Goal: Task Accomplishment & Management: Manage account settings

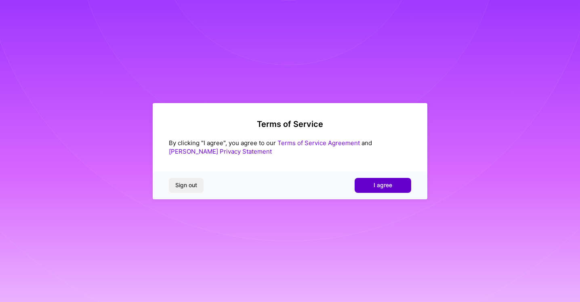
click at [365, 185] on button "I agree" at bounding box center [383, 185] width 57 height 15
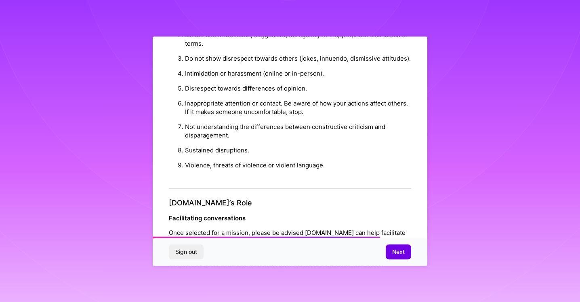
scroll to position [916, 0]
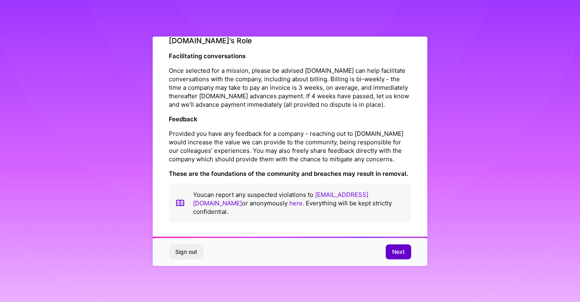
click at [397, 249] on span "Next" at bounding box center [398, 252] width 13 height 8
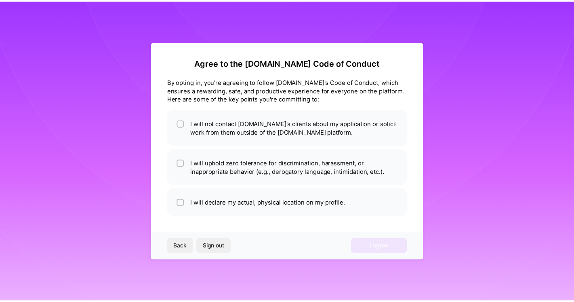
scroll to position [0, 0]
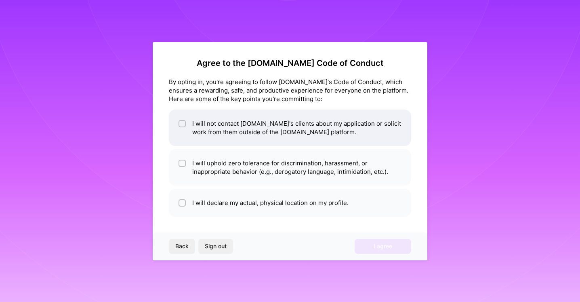
click at [186, 123] on li "I will not contact [DOMAIN_NAME]'s clients about my application or solicit work…" at bounding box center [290, 127] width 242 height 36
checkbox input "true"
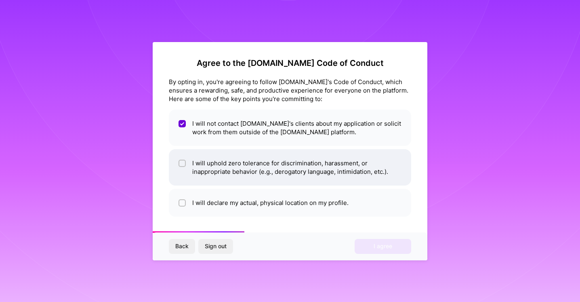
click at [181, 163] on input "checkbox" at bounding box center [183, 164] width 6 height 6
checkbox input "true"
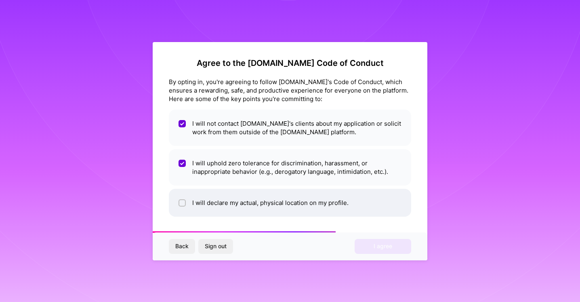
click at [185, 202] on input "checkbox" at bounding box center [183, 203] width 6 height 6
checkbox input "true"
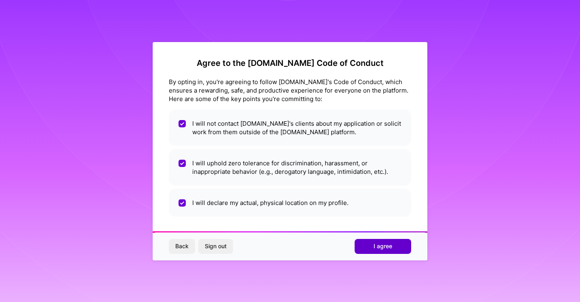
click at [397, 248] on button "I agree" at bounding box center [383, 246] width 57 height 15
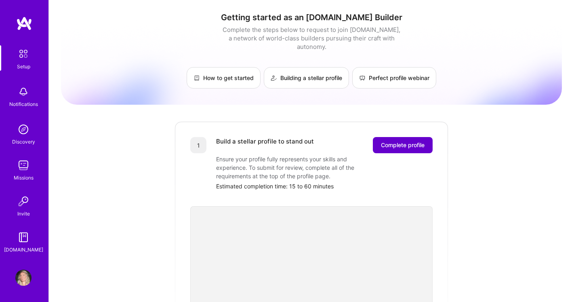
click at [430, 137] on button "Complete profile" at bounding box center [403, 145] width 60 height 16
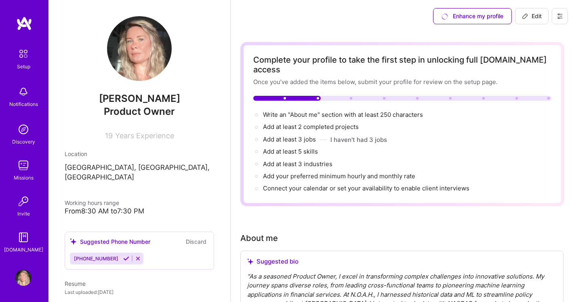
click at [141, 166] on p "[GEOGRAPHIC_DATA], [GEOGRAPHIC_DATA], [GEOGRAPHIC_DATA]" at bounding box center [139, 172] width 149 height 19
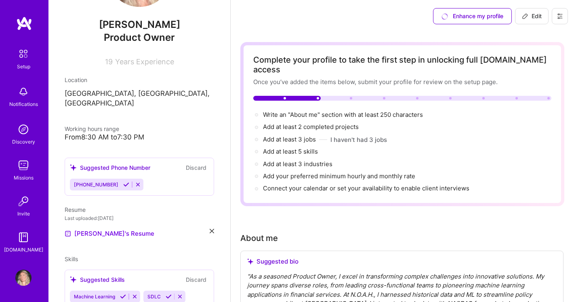
scroll to position [116, 0]
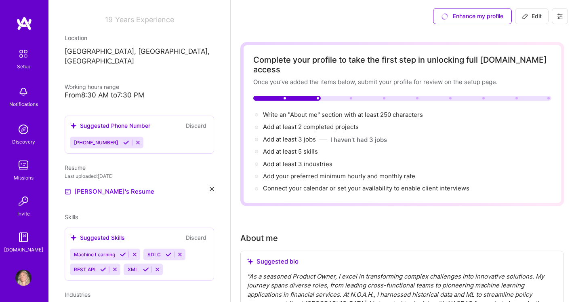
click at [135, 139] on icon at bounding box center [138, 142] width 6 height 6
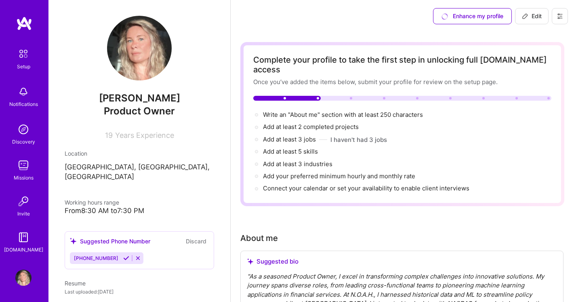
scroll to position [0, 0]
click at [534, 15] on span "Edit" at bounding box center [532, 16] width 20 height 8
select select "US"
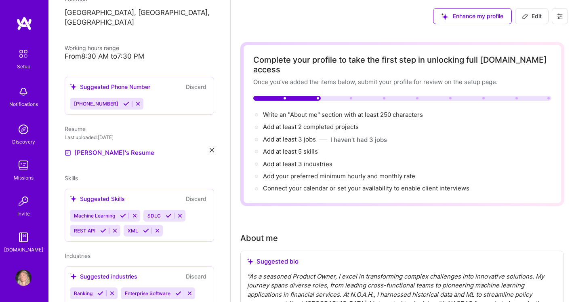
scroll to position [138, 0]
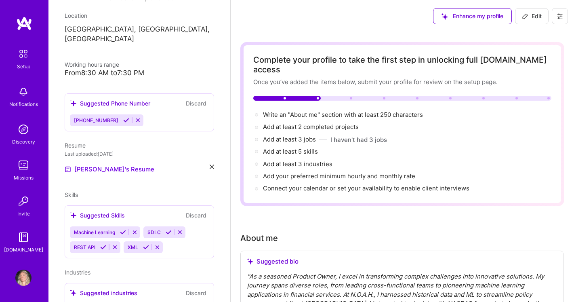
click at [111, 141] on div "Resume" at bounding box center [139, 145] width 149 height 8
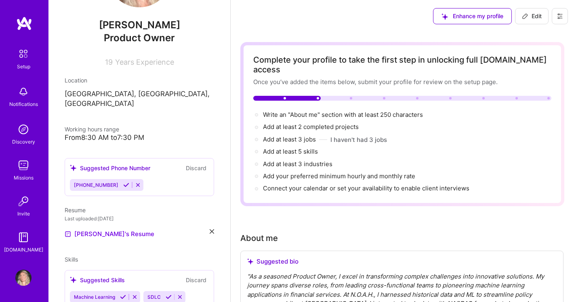
scroll to position [0, 0]
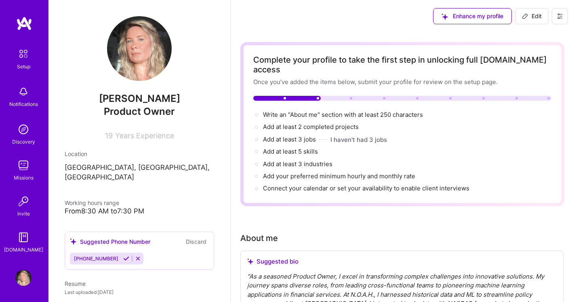
click at [538, 19] on span "Edit" at bounding box center [532, 16] width 20 height 8
select select "US"
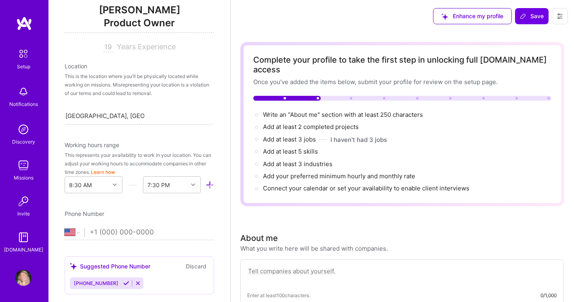
scroll to position [103, 0]
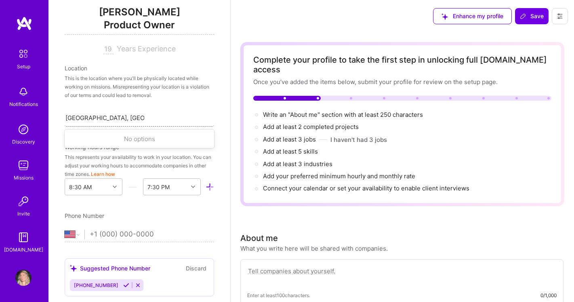
drag, startPoint x: 145, startPoint y: 116, endPoint x: 67, endPoint y: 118, distance: 78.0
click at [65, 118] on div "[GEOGRAPHIC_DATA], [GEOGRAPHIC_DATA], [GEOGRAPHIC_DATA] [GEOGRAPHIC_DATA], [GEO…" at bounding box center [139, 117] width 149 height 17
drag, startPoint x: 149, startPoint y: 118, endPoint x: 94, endPoint y: 118, distance: 54.9
click at [94, 118] on div "Search location..." at bounding box center [139, 117] width 149 height 17
click at [82, 115] on input "[GEOGRAPHIC_DATA]" at bounding box center [90, 117] width 50 height 8
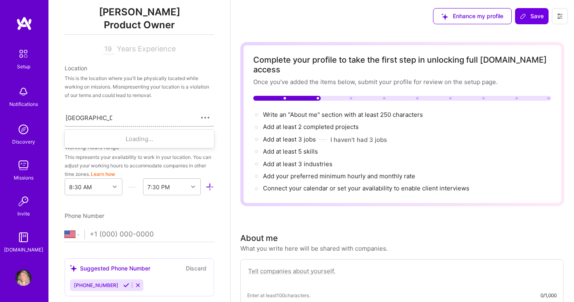
type input "[GEOGRAPHIC_DATA]"
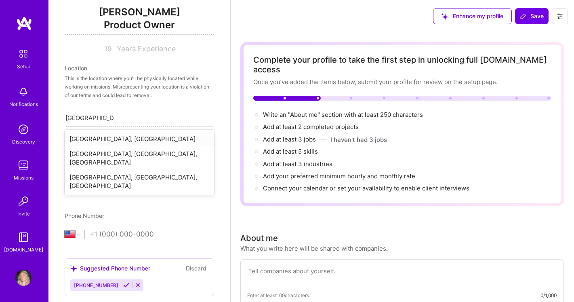
click at [82, 140] on div "[GEOGRAPHIC_DATA], [GEOGRAPHIC_DATA]" at bounding box center [139, 138] width 149 height 15
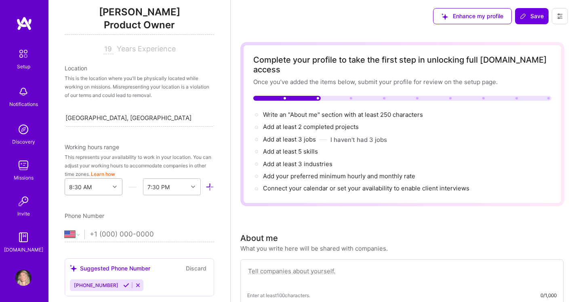
scroll to position [124, 0]
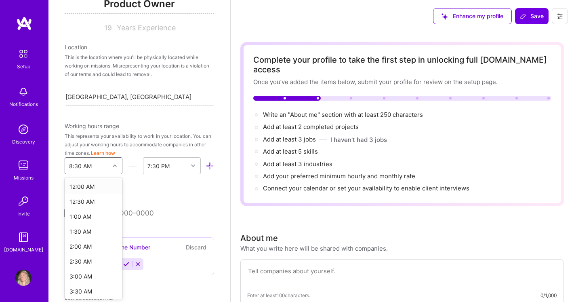
click at [112, 174] on div "option 12:00 AM focused, 1 of 48. 48 results available. Use Up and Down to choo…" at bounding box center [94, 165] width 58 height 17
click at [80, 200] on div "12:30 AM" at bounding box center [94, 201] width 58 height 15
click at [113, 164] on icon at bounding box center [115, 166] width 4 height 4
click at [95, 185] on div "12:00 AM" at bounding box center [94, 186] width 58 height 15
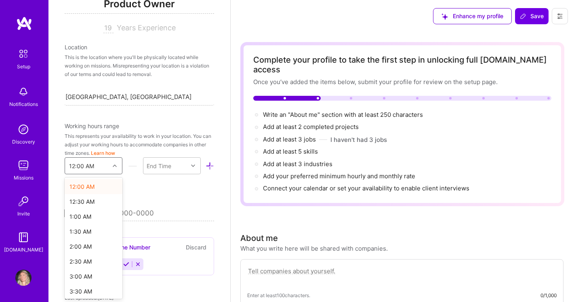
click at [113, 166] on icon at bounding box center [115, 166] width 4 height 4
click at [93, 273] on div "9:00 AM" at bounding box center [94, 272] width 58 height 15
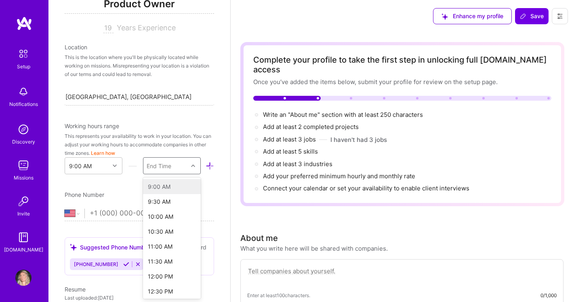
click at [191, 165] on icon at bounding box center [193, 166] width 4 height 4
click at [154, 185] on div "7:00 PM" at bounding box center [172, 186] width 58 height 15
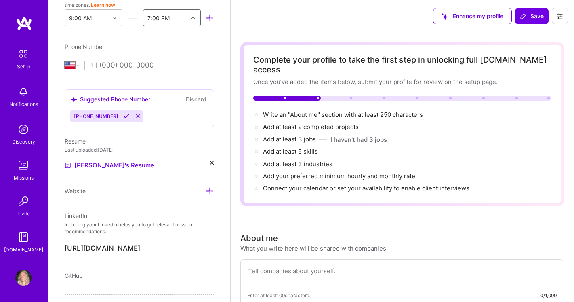
scroll to position [276, 0]
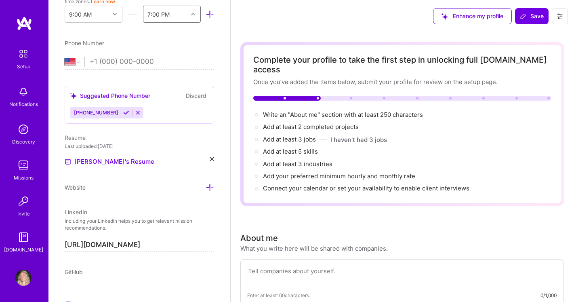
click at [194, 95] on button "Discard" at bounding box center [195, 95] width 25 height 9
click at [135, 113] on icon at bounding box center [138, 112] width 6 height 6
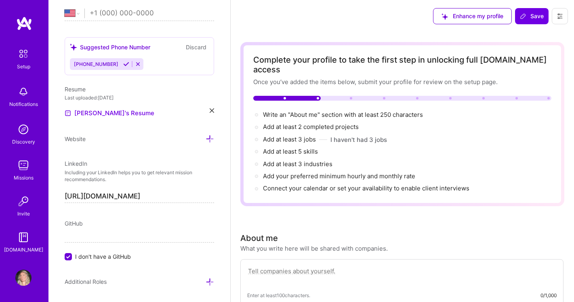
scroll to position [440, 0]
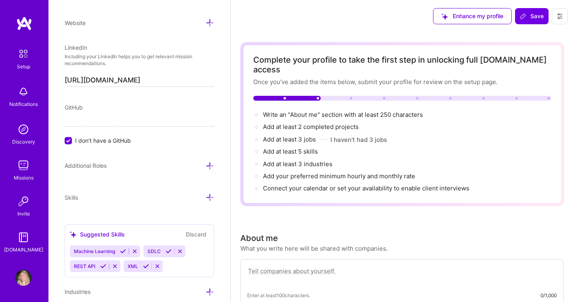
click at [206, 164] on icon at bounding box center [210, 166] width 8 height 8
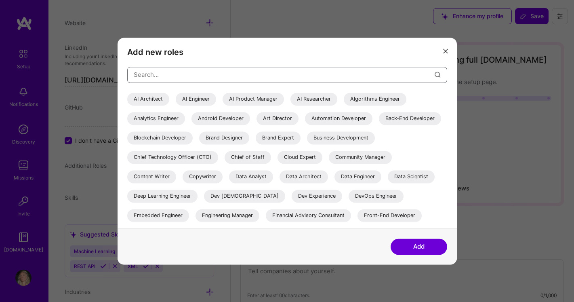
click at [190, 78] on input "modal" at bounding box center [284, 74] width 301 height 21
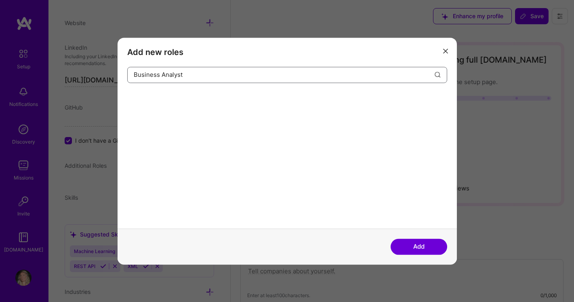
type input "Business Analyst"
drag, startPoint x: 442, startPoint y: 249, endPoint x: 425, endPoint y: 244, distance: 17.6
click at [442, 249] on button "Add" at bounding box center [418, 246] width 57 height 16
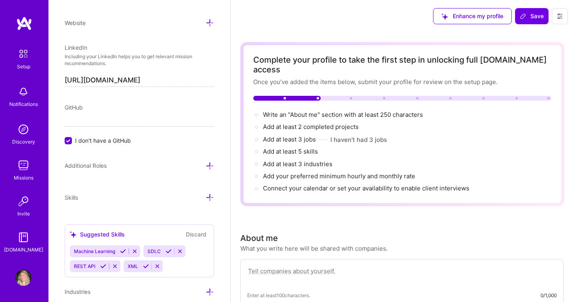
click at [206, 163] on icon at bounding box center [210, 166] width 8 height 8
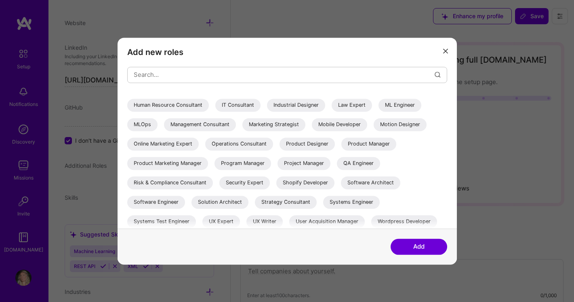
scroll to position [150, 0]
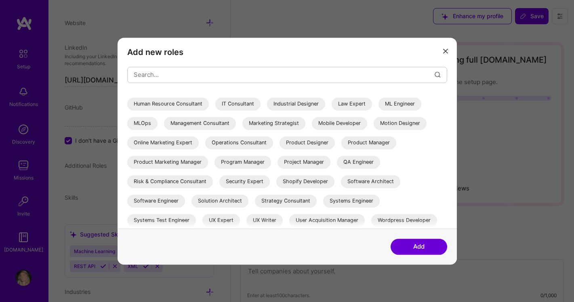
click at [277, 168] on div "Project Manager" at bounding box center [303, 161] width 53 height 13
click at [214, 168] on div "Program Manager" at bounding box center [242, 161] width 57 height 13
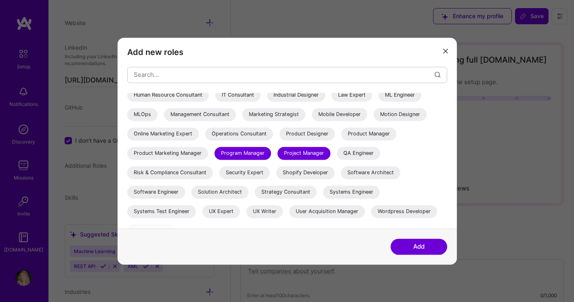
scroll to position [160, 0]
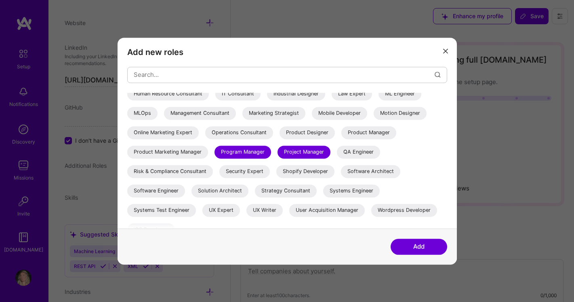
click at [431, 249] on button "Add" at bounding box center [418, 246] width 57 height 16
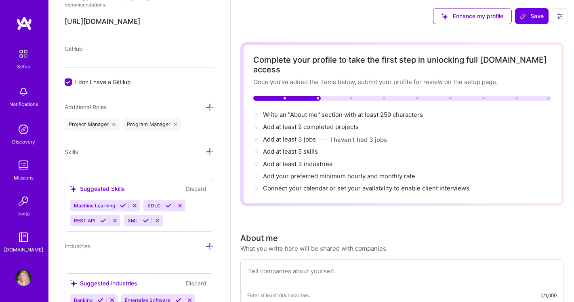
scroll to position [510, 0]
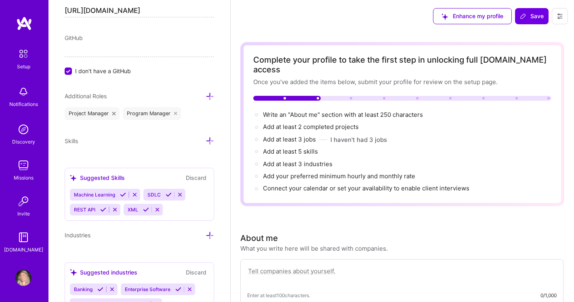
click at [206, 141] on icon at bounding box center [210, 140] width 8 height 8
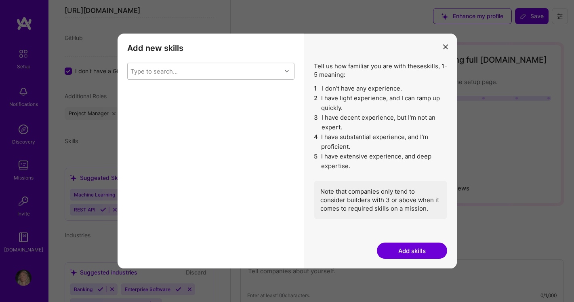
click at [243, 77] on div "Type to search..." at bounding box center [205, 71] width 154 height 16
type input "U"
type input "SQL"
click at [226, 136] on div "SQL" at bounding box center [210, 136] width 157 height 8
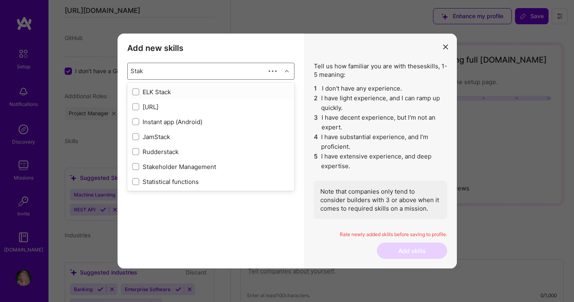
type input "Stake"
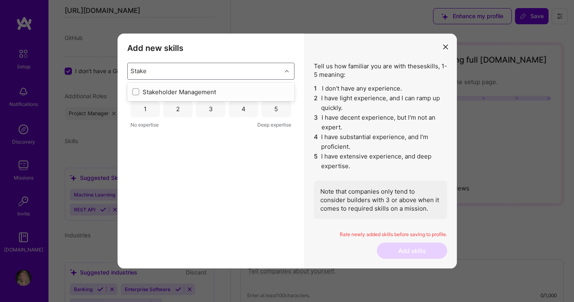
click at [187, 92] on div "Stakeholder Management" at bounding box center [210, 92] width 157 height 8
click at [200, 61] on div "Add new skills Tell us how familiar you are with given skills, using between 1 …" at bounding box center [211, 151] width 187 height 235
click at [281, 107] on div "5" at bounding box center [275, 109] width 29 height 16
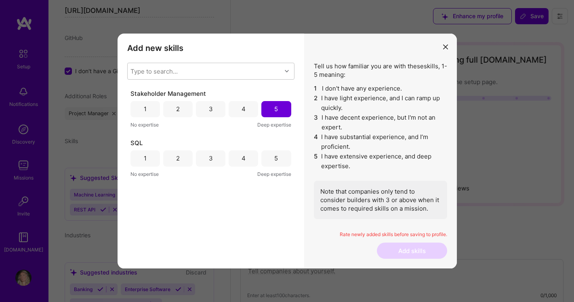
click at [244, 156] on div "4" at bounding box center [243, 158] width 4 height 8
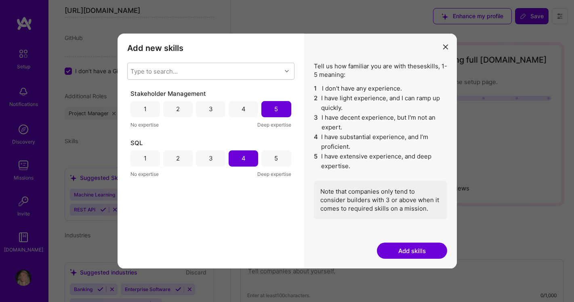
click at [216, 157] on div "3" at bounding box center [210, 158] width 29 height 16
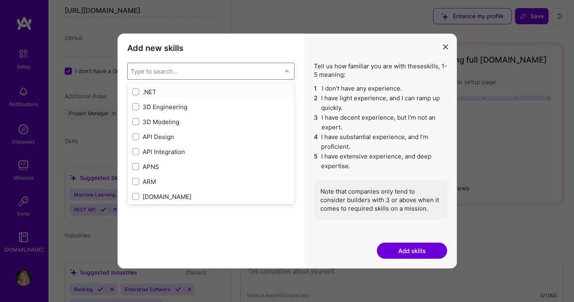
click at [140, 71] on div "Type to search..." at bounding box center [153, 71] width 47 height 8
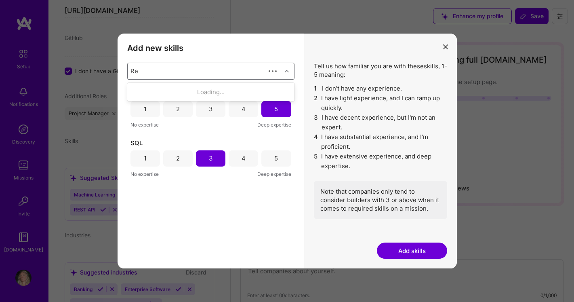
type input "R"
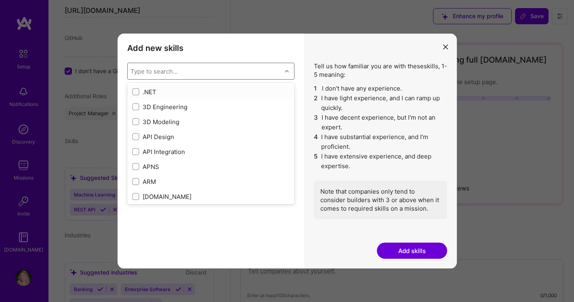
checkbox input "false"
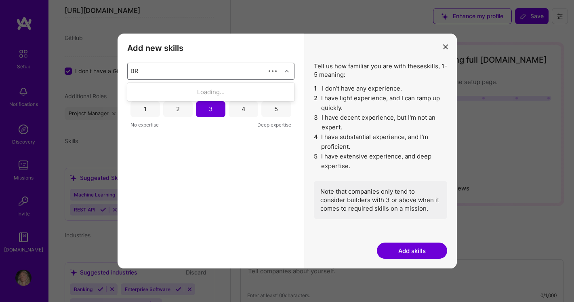
type input "B"
type input "W"
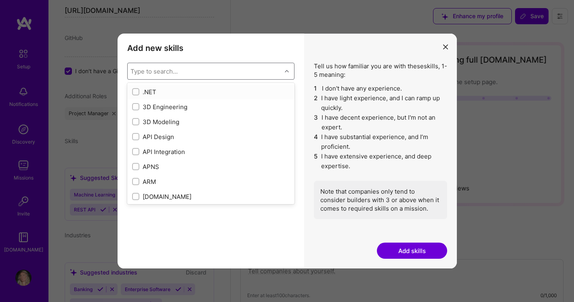
checkbox input "false"
type input "B"
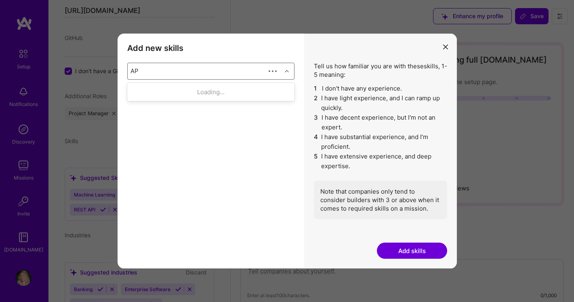
type input "API"
click at [136, 92] on input "modal" at bounding box center [137, 92] width 6 height 6
checkbox input "false"
checkbox input "true"
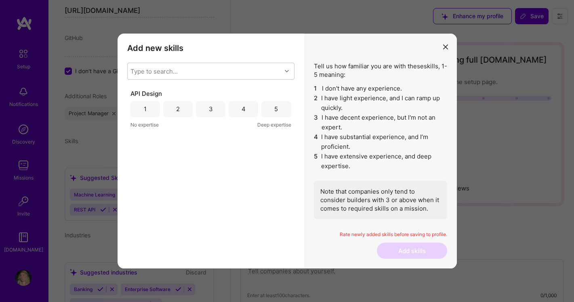
click at [195, 241] on div "Add new skills Tell us how familiar you are with given skills, using between 1 …" at bounding box center [211, 151] width 187 height 235
click at [251, 108] on div "4" at bounding box center [243, 109] width 29 height 16
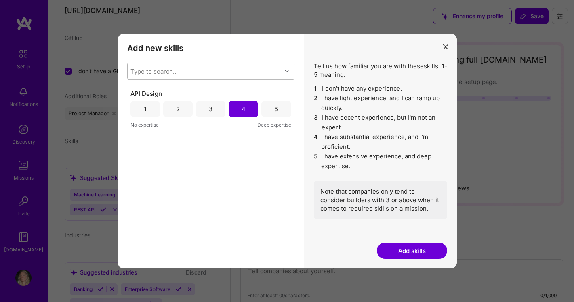
click at [155, 69] on div "Type to search..." at bounding box center [153, 71] width 47 height 8
click at [417, 251] on button "Add skills" at bounding box center [412, 250] width 70 height 16
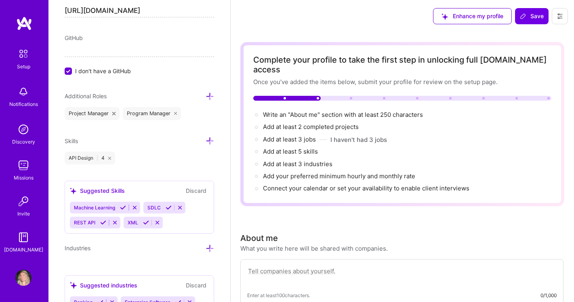
click at [206, 140] on icon at bounding box center [210, 140] width 8 height 8
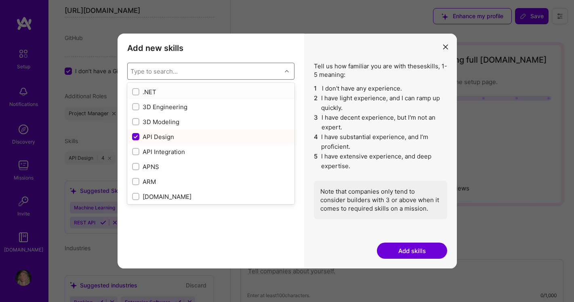
click at [215, 71] on div "Type to search..." at bounding box center [205, 71] width 154 height 16
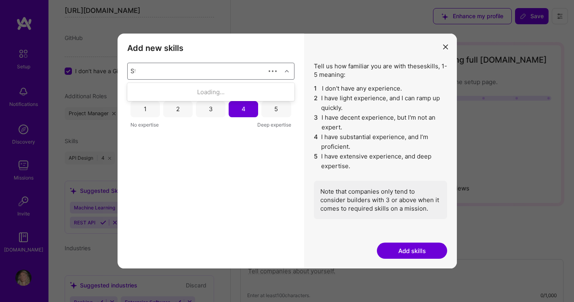
type input "Sta"
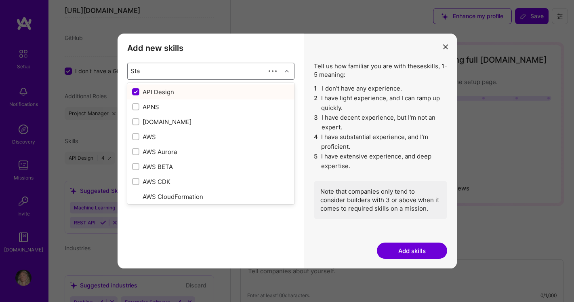
checkbox input "false"
type input "Stake"
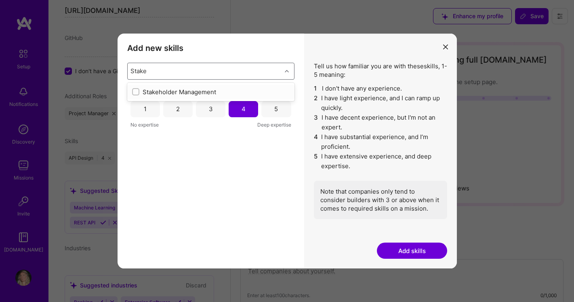
click at [221, 87] on div "Stakeholder Management" at bounding box center [210, 91] width 167 height 15
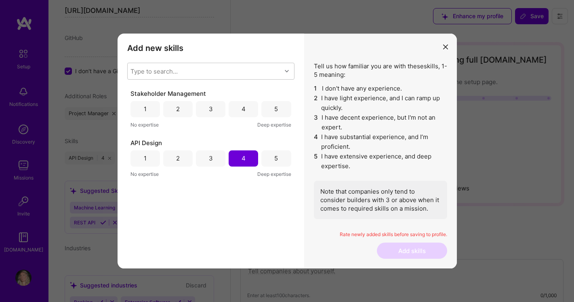
click at [299, 124] on div "Add new skills Tell us how familiar you are with given skills, using between 1 …" at bounding box center [211, 151] width 187 height 235
click at [285, 158] on div "5" at bounding box center [275, 158] width 29 height 16
drag, startPoint x: 247, startPoint y: 154, endPoint x: 274, endPoint y: 118, distance: 45.3
click at [247, 153] on div "4" at bounding box center [243, 158] width 29 height 16
click at [277, 105] on div "5" at bounding box center [276, 109] width 4 height 8
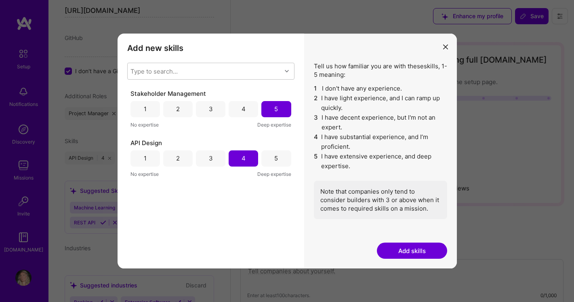
click at [414, 243] on button "Add skills" at bounding box center [412, 250] width 70 height 16
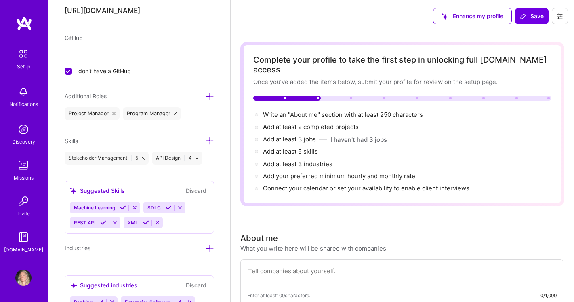
click at [206, 141] on icon at bounding box center [210, 140] width 8 height 8
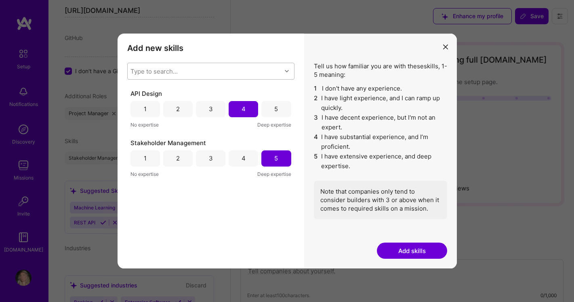
click at [194, 71] on div "Type to search..." at bounding box center [205, 71] width 154 height 16
type input "SQ"
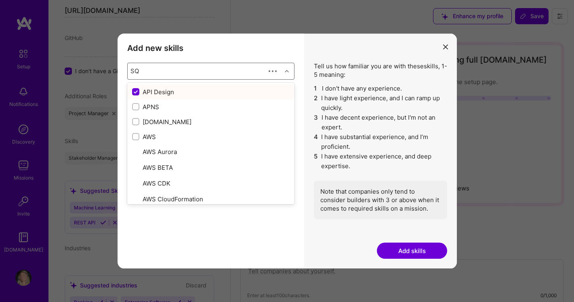
checkbox input "false"
type input "SQL"
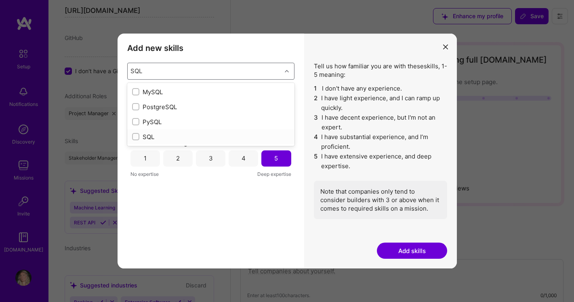
drag, startPoint x: 180, startPoint y: 132, endPoint x: 182, endPoint y: 136, distance: 4.2
click at [180, 132] on div "SQL" at bounding box center [210, 136] width 157 height 8
checkbox input "true"
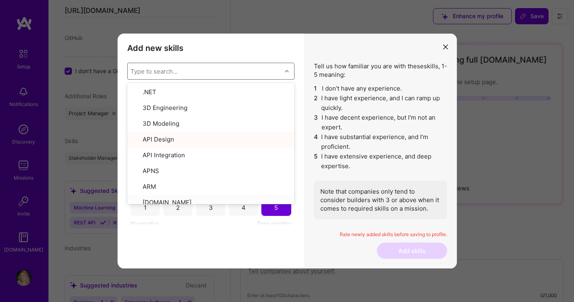
click at [275, 239] on div "Add new skills Tell us how familiar you are with given skills, using between 1 …" at bounding box center [211, 151] width 187 height 235
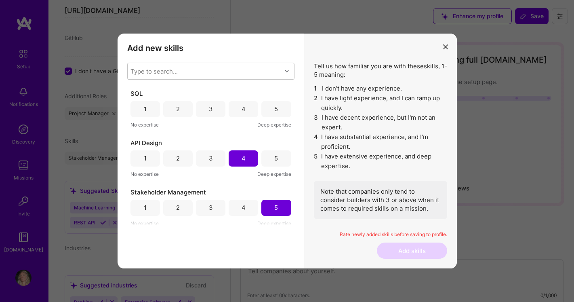
drag, startPoint x: 206, startPoint y: 105, endPoint x: 210, endPoint y: 107, distance: 4.9
click at [206, 105] on div "3" at bounding box center [210, 109] width 29 height 16
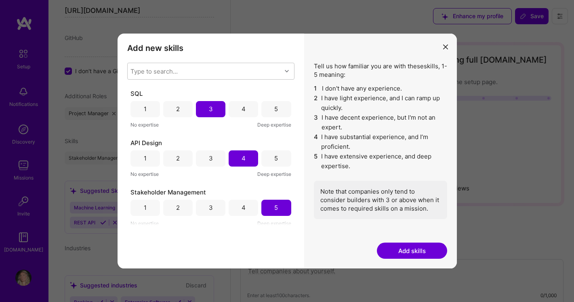
click at [417, 252] on button "Add skills" at bounding box center [412, 250] width 70 height 16
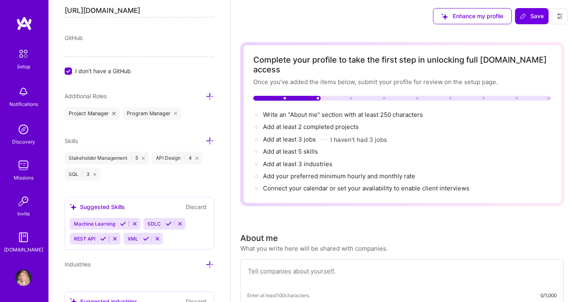
click at [206, 141] on icon at bounding box center [210, 140] width 8 height 8
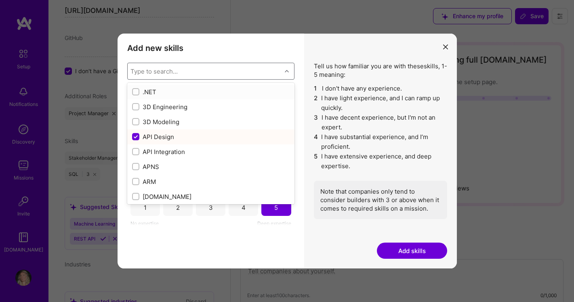
click at [187, 75] on div "Type to search..." at bounding box center [205, 71] width 154 height 16
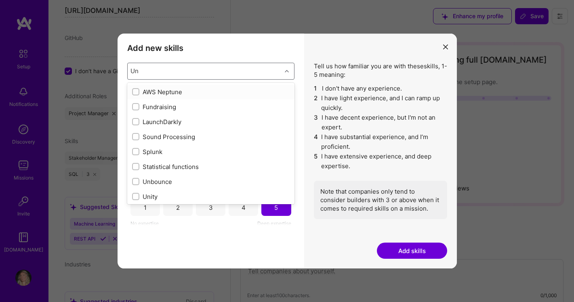
type input "U"
checkbox input "true"
type input "D"
checkbox input "true"
checkbox input "false"
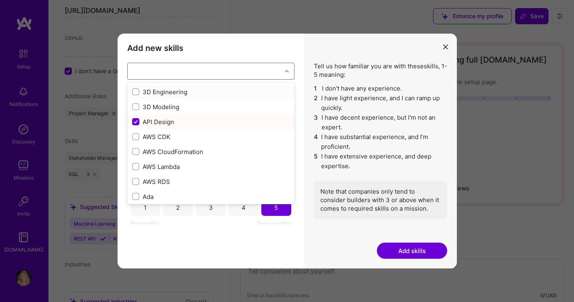
checkbox input "true"
checkbox input "false"
type input "U"
checkbox input "false"
type input "Use"
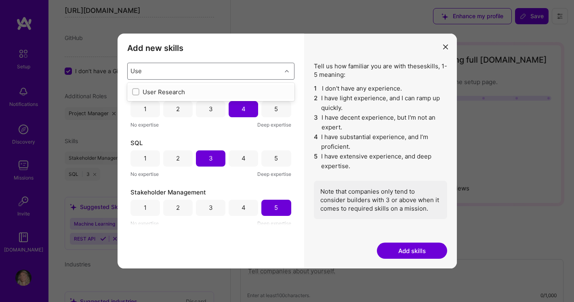
click at [147, 92] on div "User Research" at bounding box center [210, 92] width 157 height 8
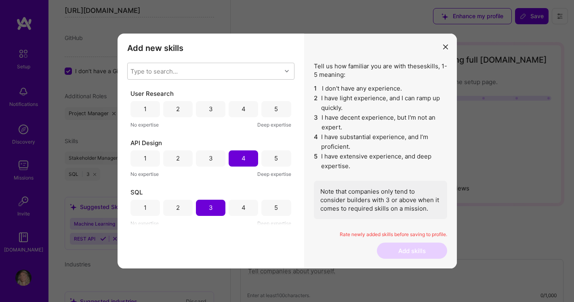
click at [226, 241] on div "Add new skills Tell us how familiar you are with given skills, using between 1 …" at bounding box center [211, 151] width 187 height 235
click at [249, 108] on div "4" at bounding box center [243, 109] width 29 height 16
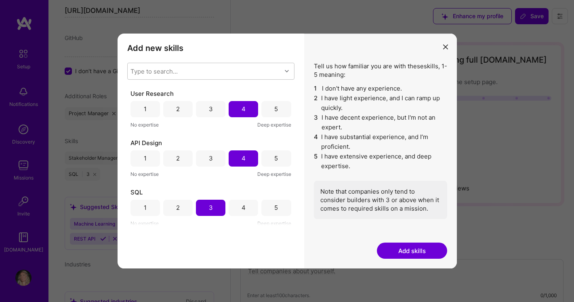
click at [398, 255] on button "Add skills" at bounding box center [412, 250] width 70 height 16
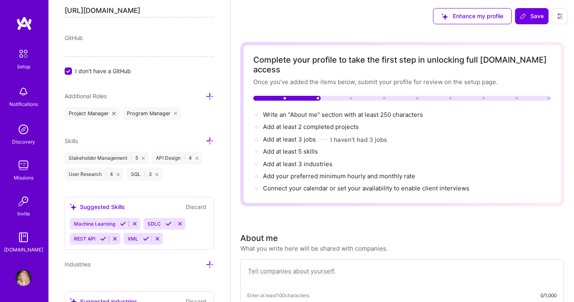
click at [206, 141] on icon at bounding box center [210, 140] width 8 height 8
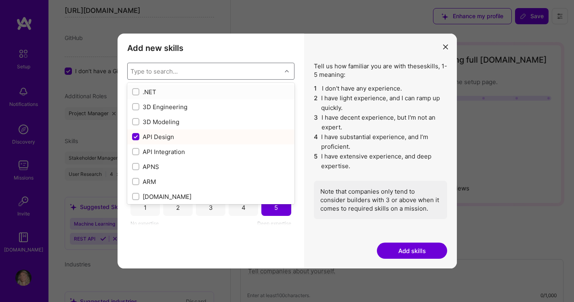
click at [184, 74] on div "Type to search..." at bounding box center [205, 71] width 154 height 16
type input "Do"
checkbox input "false"
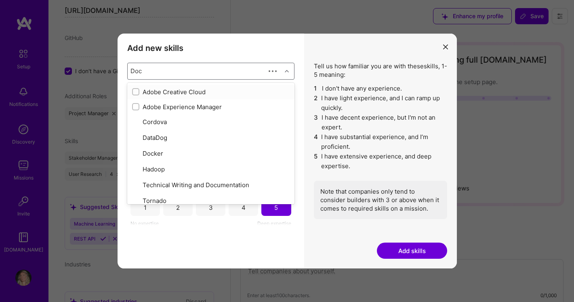
type input "Docu"
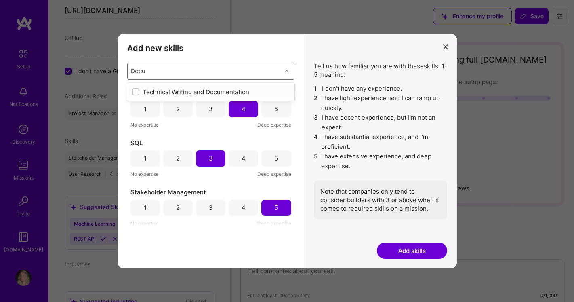
click at [137, 92] on input "modal" at bounding box center [137, 92] width 6 height 6
checkbox input "false"
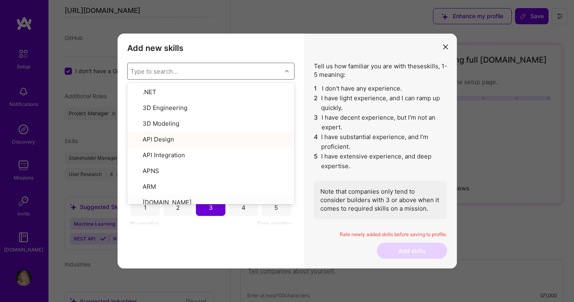
click at [230, 228] on div "Add new skills Tell us how familiar you are with given skills, using between 1 …" at bounding box center [211, 151] width 187 height 235
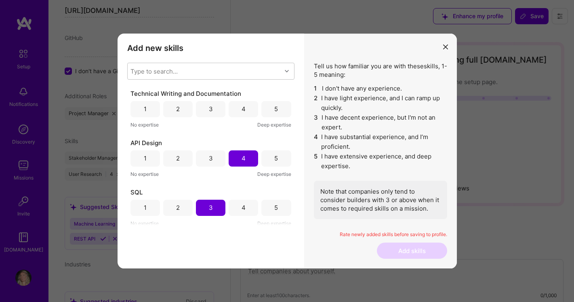
click at [281, 103] on div "5" at bounding box center [275, 109] width 29 height 16
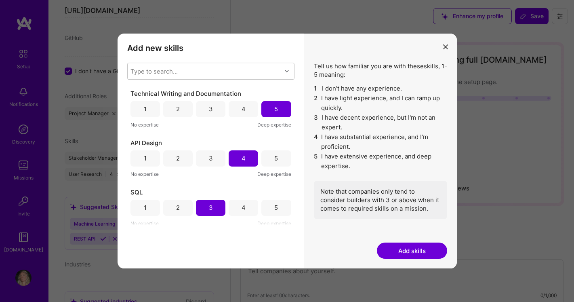
click at [418, 248] on button "Add skills" at bounding box center [412, 250] width 70 height 16
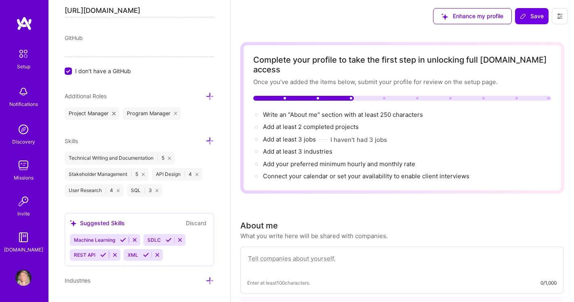
click at [206, 140] on icon at bounding box center [210, 140] width 8 height 8
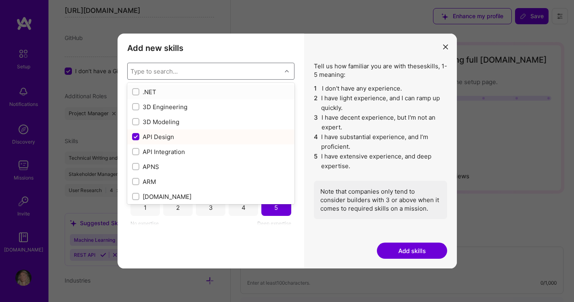
click at [183, 73] on div "Type to search..." at bounding box center [205, 71] width 154 height 16
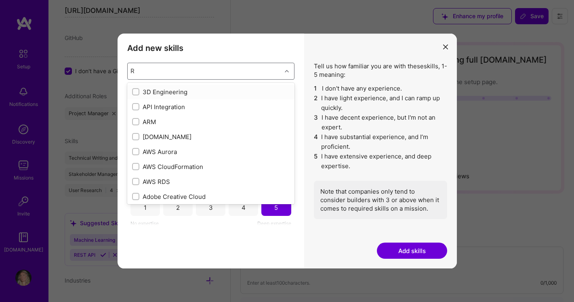
type input "Re"
checkbox input "true"
type input "R"
checkbox input "false"
checkbox input "true"
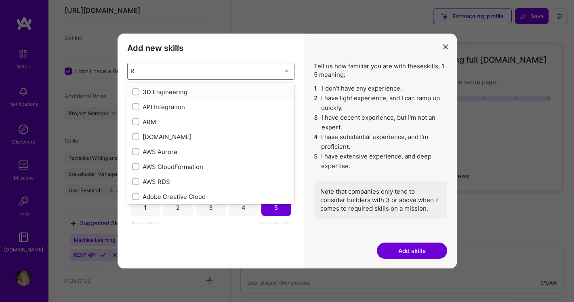
checkbox input "false"
type input "C"
checkbox input "true"
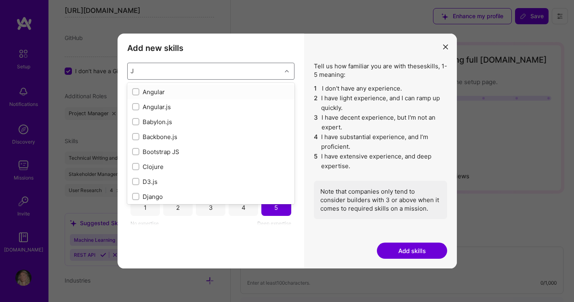
type input "Ji"
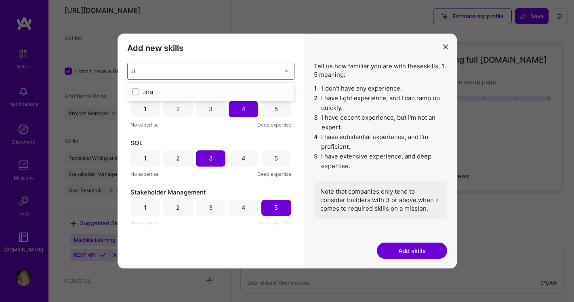
click at [152, 94] on div "Jira" at bounding box center [210, 92] width 157 height 8
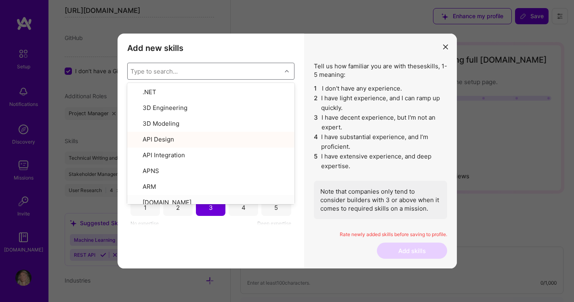
click at [244, 249] on div "Add new skills Tell us how familiar you are with given skills, using between 1 …" at bounding box center [211, 151] width 187 height 235
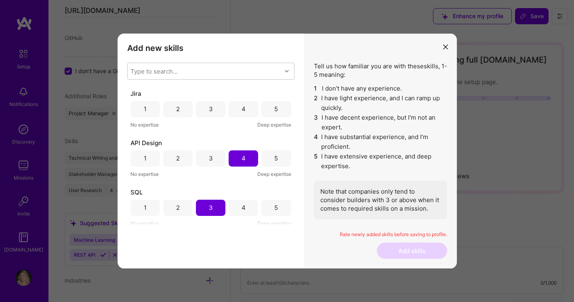
click at [278, 98] on div "Jira 1 2 3 4 5 No expertise Deep expertise" at bounding box center [210, 109] width 161 height 40
click at [279, 108] on div "5" at bounding box center [275, 109] width 29 height 16
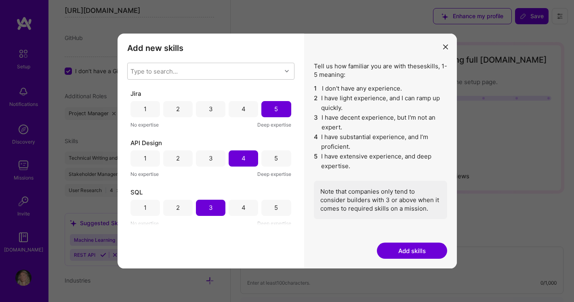
click at [425, 248] on button "Add skills" at bounding box center [412, 250] width 70 height 16
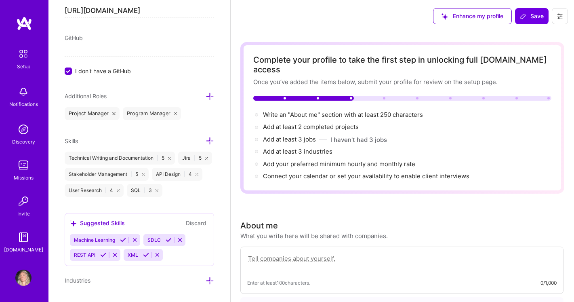
click at [107, 243] on span "Machine Learning" at bounding box center [94, 240] width 41 height 6
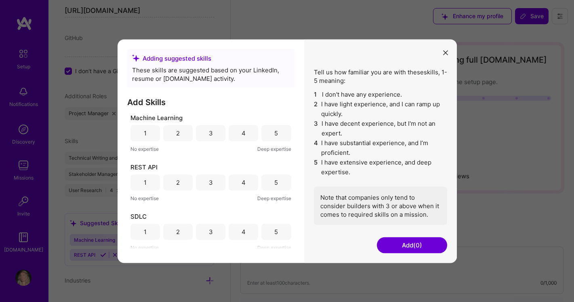
click at [206, 137] on div "3" at bounding box center [210, 133] width 29 height 16
click at [283, 185] on div "5" at bounding box center [275, 182] width 29 height 16
click at [274, 231] on div "5" at bounding box center [276, 231] width 4 height 8
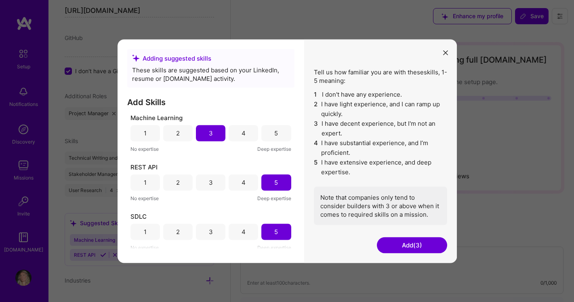
click at [246, 185] on div "4" at bounding box center [243, 182] width 29 height 16
click at [394, 239] on button "Add (3)" at bounding box center [412, 245] width 70 height 16
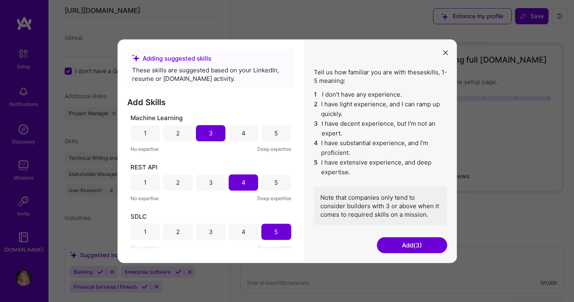
click at [395, 245] on button "Add (3)" at bounding box center [412, 245] width 70 height 16
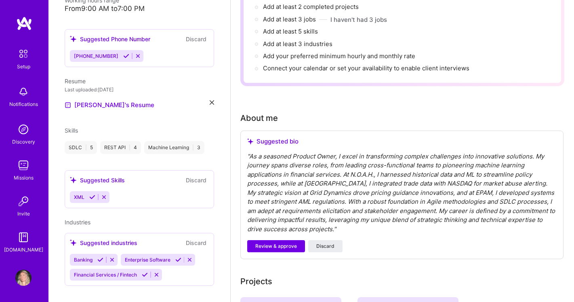
scroll to position [202, 0]
click at [90, 194] on icon at bounding box center [92, 197] width 6 height 6
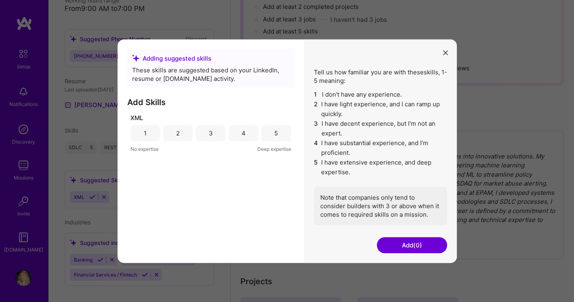
click at [238, 136] on div "4" at bounding box center [243, 133] width 29 height 16
click at [430, 243] on button "Add (1)" at bounding box center [412, 245] width 70 height 16
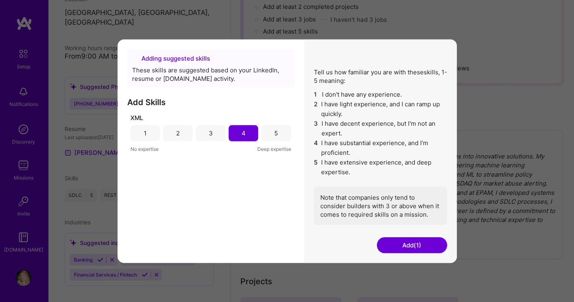
scroll to position [171, 0]
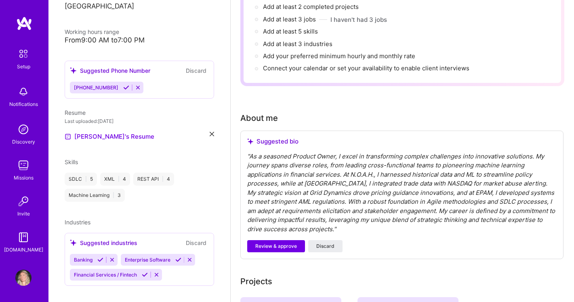
click at [189, 66] on button "Discard" at bounding box center [195, 70] width 25 height 9
click at [192, 66] on button "Discard" at bounding box center [195, 70] width 25 height 9
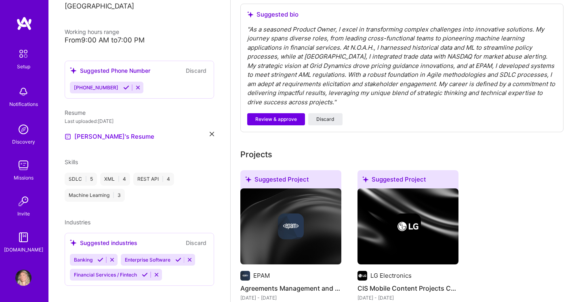
scroll to position [247, 0]
click at [100, 256] on icon at bounding box center [100, 259] width 6 height 6
click at [103, 256] on span "Enterprise Software" at bounding box center [97, 259] width 46 height 6
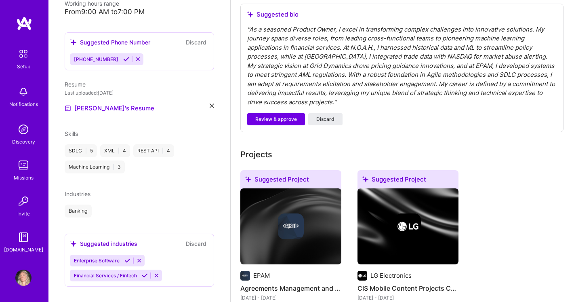
scroll to position [200, 0]
click at [110, 271] on span "Financial Services / Fintech" at bounding box center [105, 274] width 63 height 6
click at [143, 271] on icon at bounding box center [145, 274] width 6 height 6
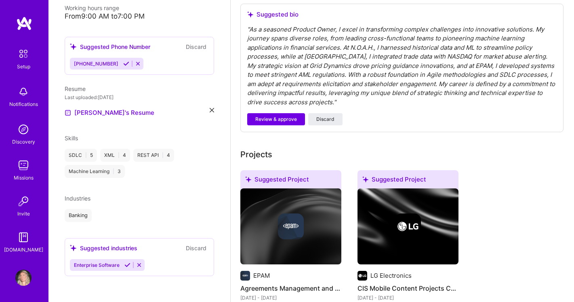
scroll to position [185, 0]
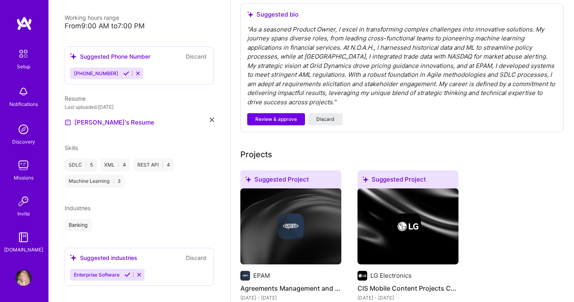
click at [128, 271] on icon at bounding box center [127, 274] width 6 height 6
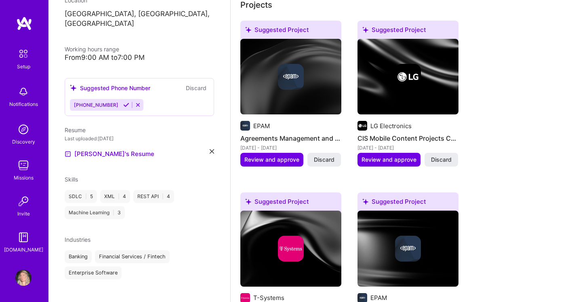
scroll to position [518, 0]
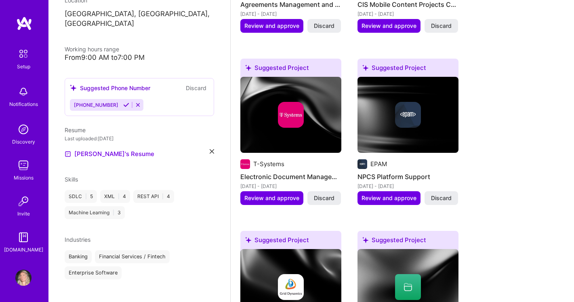
click at [195, 83] on button "Discard" at bounding box center [195, 87] width 25 height 9
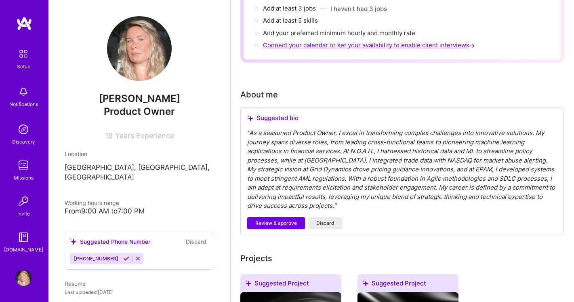
scroll to position [136, 0]
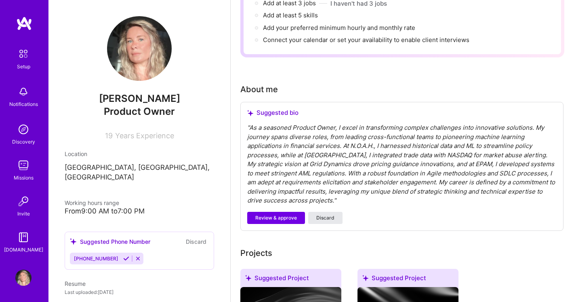
click at [332, 214] on span "Discard" at bounding box center [325, 217] width 18 height 7
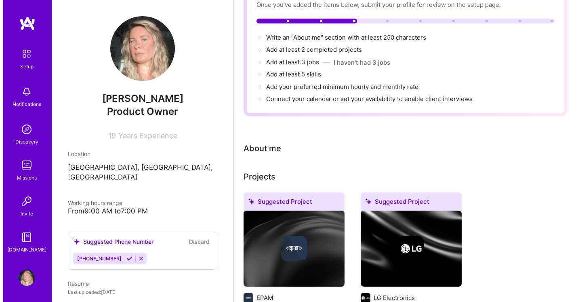
scroll to position [119, 0]
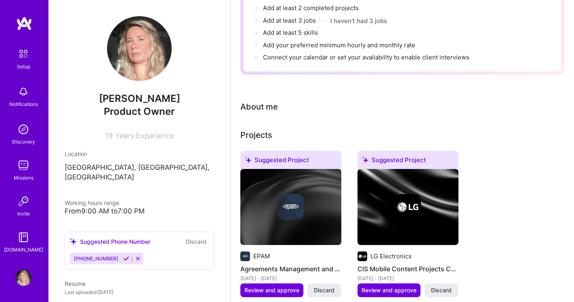
click at [298, 179] on img at bounding box center [290, 207] width 101 height 76
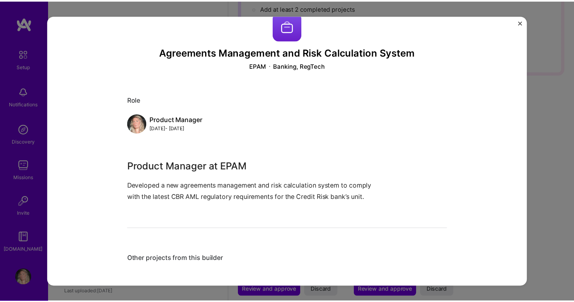
scroll to position [22, 0]
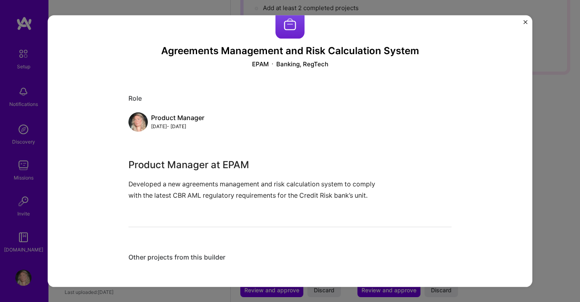
click at [525, 22] on img "Close" at bounding box center [525, 22] width 4 height 4
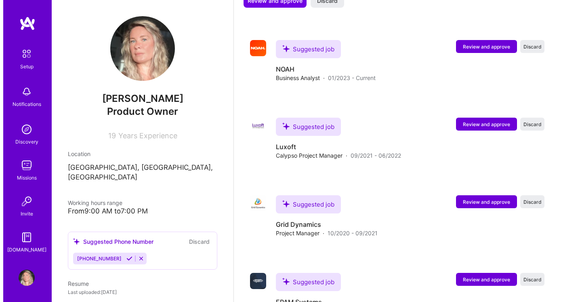
scroll to position [1171, 0]
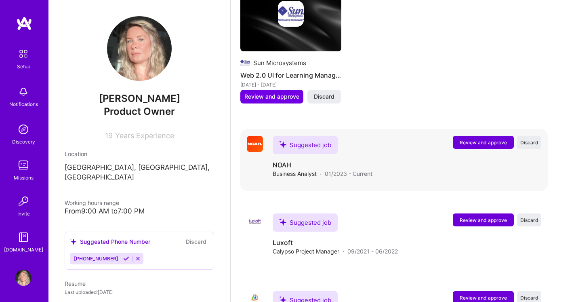
click at [470, 139] on span "Review and approve" at bounding box center [483, 142] width 47 height 7
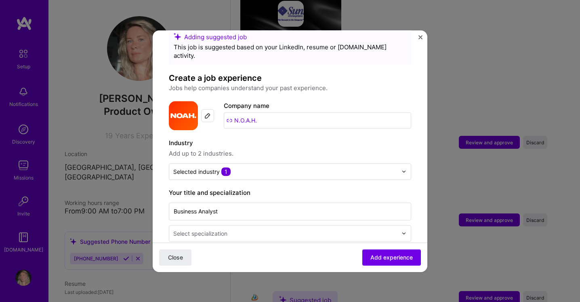
scroll to position [34, 0]
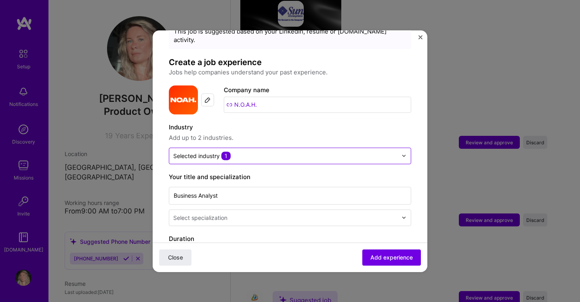
click at [323, 151] on input "text" at bounding box center [285, 155] width 224 height 8
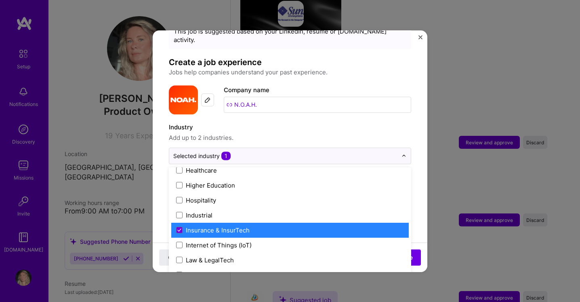
scroll to position [1038, 0]
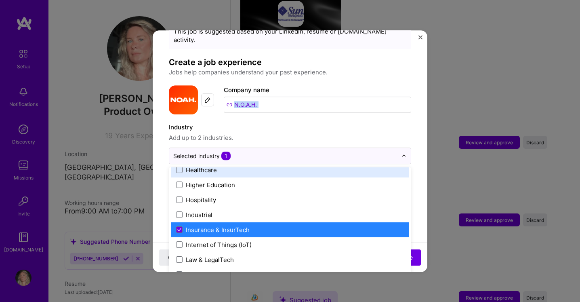
click at [346, 110] on div "Adding suggested job This job is suggested based on your LinkedIn, resume or [D…" at bounding box center [290, 286] width 242 height 548
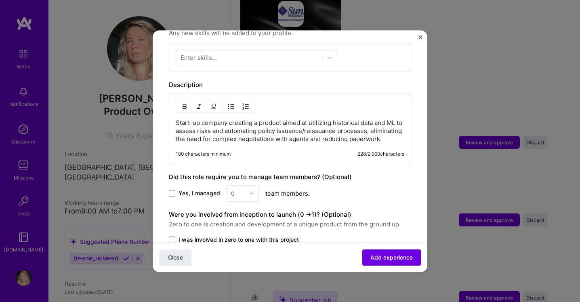
scroll to position [281, 0]
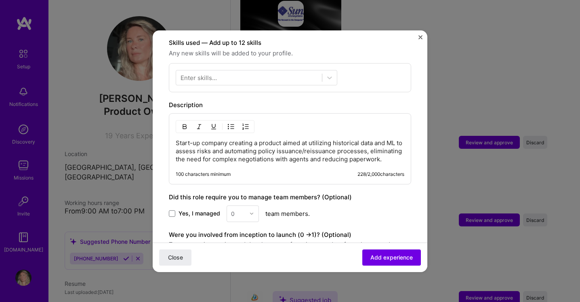
click at [360, 139] on p "Start-up company creating a product aimed at utilizing historical data and ML t…" at bounding box center [290, 151] width 229 height 24
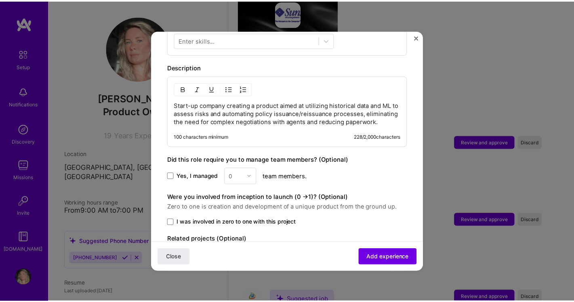
scroll to position [279, 0]
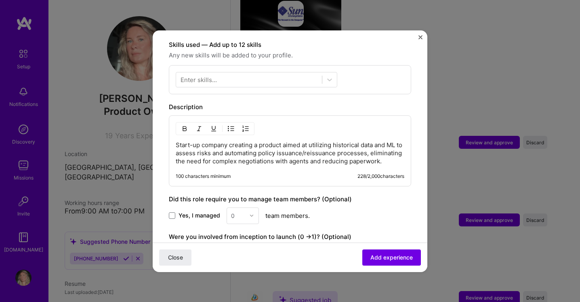
drag, startPoint x: 210, startPoint y: 160, endPoint x: 174, endPoint y: 137, distance: 42.9
click at [174, 137] on div "Start-up company creating a product aimed at utilizing historical data and ML t…" at bounding box center [290, 150] width 242 height 71
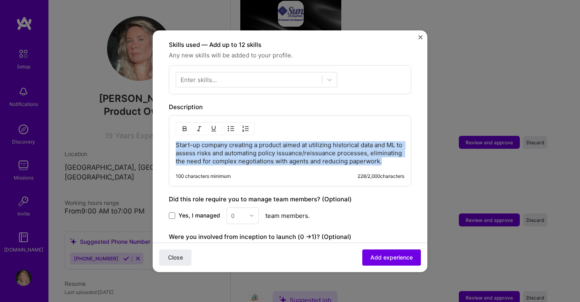
drag, startPoint x: 177, startPoint y: 133, endPoint x: 212, endPoint y: 164, distance: 46.4
click at [212, 164] on p "Start-up company creating a product aimed at utilizing historical data and ML t…" at bounding box center [290, 153] width 229 height 24
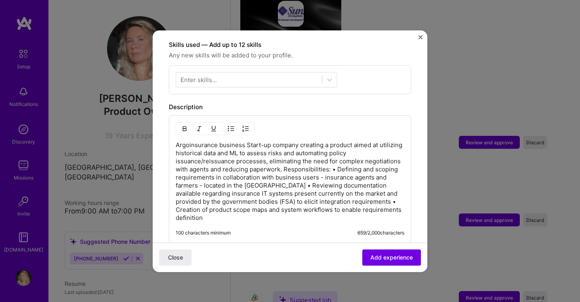
click at [243, 141] on p "Argoinsurance business Start-up company creating a product aimed at utilizing h…" at bounding box center [290, 181] width 229 height 81
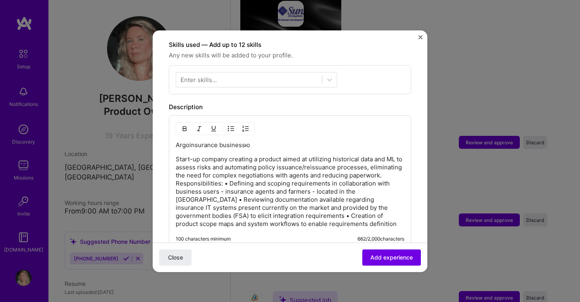
click at [302, 141] on p "Argoinsurance businessю" at bounding box center [290, 145] width 229 height 8
click at [177, 155] on p "Start-up company creating a product aimed at utilizing historical data and ML t…" at bounding box center [290, 191] width 229 height 73
click at [178, 255] on span "Close" at bounding box center [175, 257] width 15 height 8
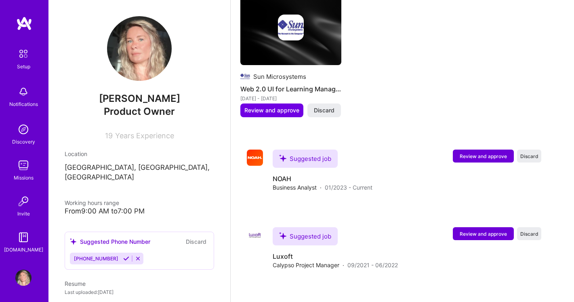
scroll to position [1157, 0]
click at [194, 237] on button "Discard" at bounding box center [195, 241] width 25 height 9
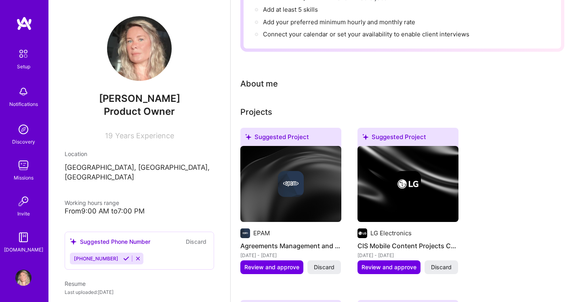
scroll to position [0, 0]
